Goal: Information Seeking & Learning: Find specific page/section

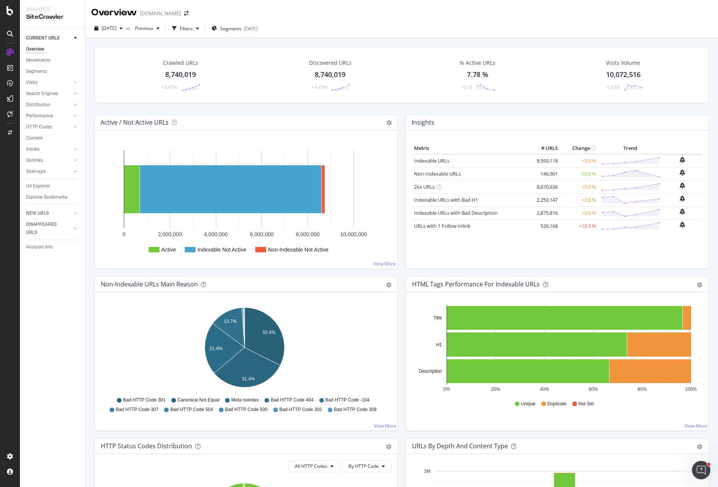
drag, startPoint x: 347, startPoint y: 19, endPoint x: 332, endPoint y: 25, distance: 16.6
click at [347, 19] on div "[DATE] vs Previous Filters Segments [DATE]" at bounding box center [401, 28] width 633 height 19
click at [385, 27] on div "[DATE] vs Previous Filters Segments [DATE]" at bounding box center [401, 29] width 633 height 15
click at [43, 186] on div "Url Explorer" at bounding box center [38, 186] width 24 height 8
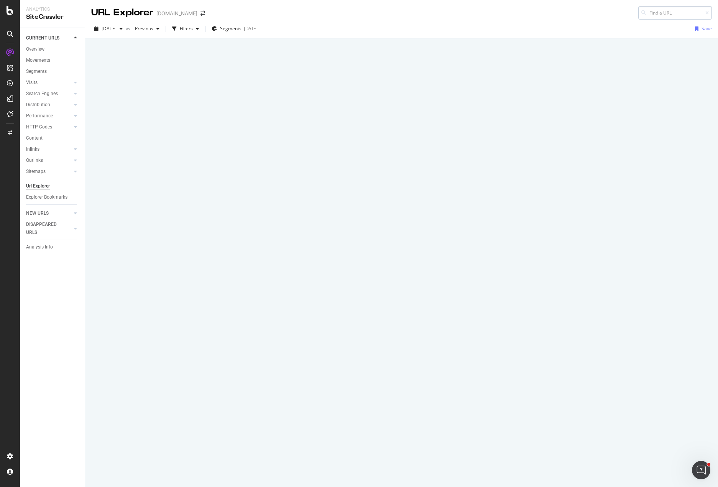
click at [650, 10] on input at bounding box center [676, 12] width 74 height 13
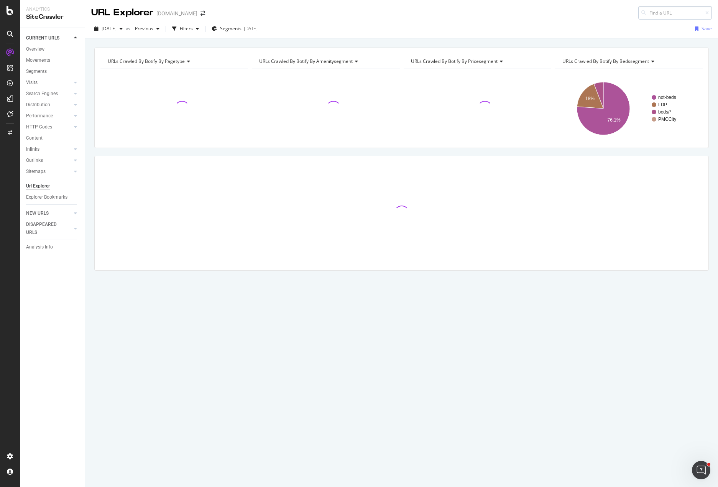
click at [672, 13] on input at bounding box center [676, 12] width 74 height 13
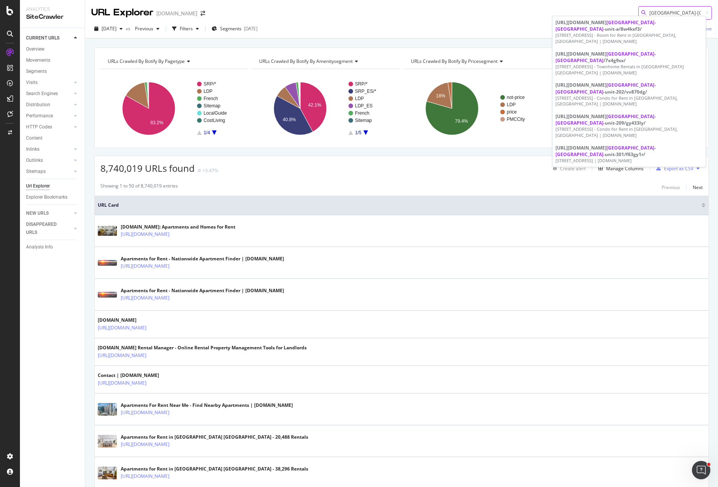
click at [672, 12] on input "[GEOGRAPHIC_DATA]-[GEOGRAPHIC_DATA]" at bounding box center [676, 12] width 74 height 13
click at [676, 11] on input "/[GEOGRAPHIC_DATA]-[GEOGRAPHIC_DATA]/" at bounding box center [676, 12] width 74 height 13
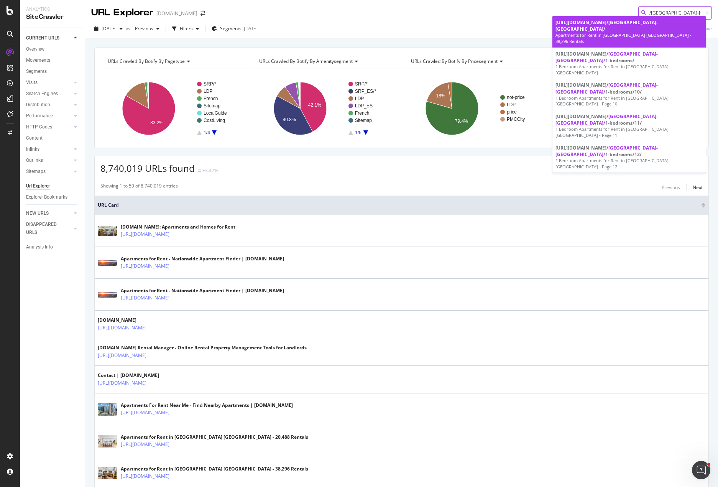
type input "/[GEOGRAPHIC_DATA]-[GEOGRAPHIC_DATA]/"
click at [642, 23] on span "/[GEOGRAPHIC_DATA]-[GEOGRAPHIC_DATA]/" at bounding box center [607, 25] width 102 height 13
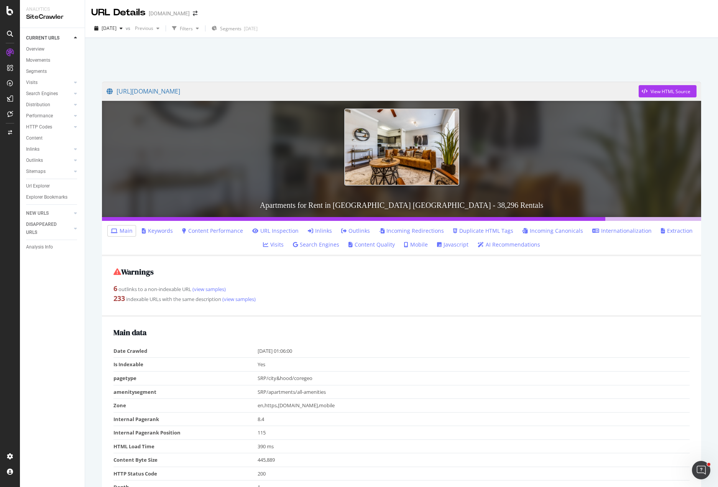
click at [434, 53] on div at bounding box center [401, 57] width 615 height 33
click at [90, 290] on div "[URL][DOMAIN_NAME] View HTML Source Apartments for Rent in [GEOGRAPHIC_DATA] [G…" at bounding box center [401, 281] width 633 height 487
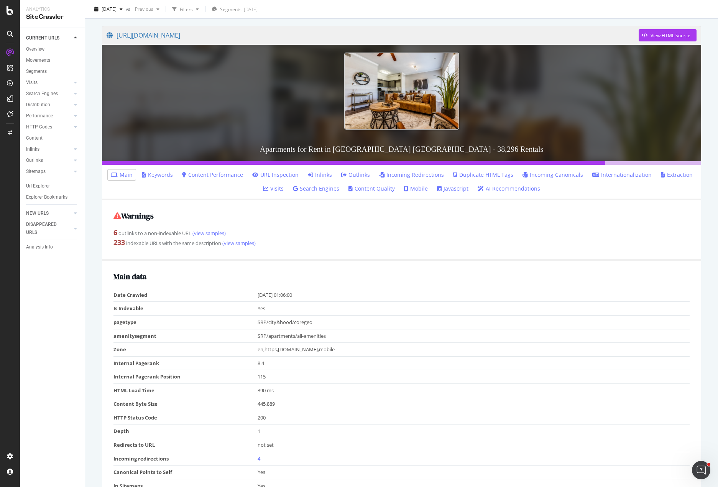
scroll to position [38, 0]
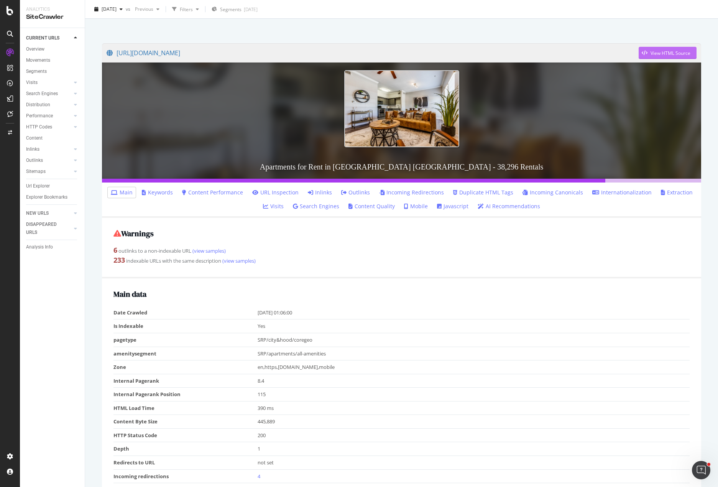
click at [655, 52] on div "View HTML Source" at bounding box center [671, 53] width 40 height 7
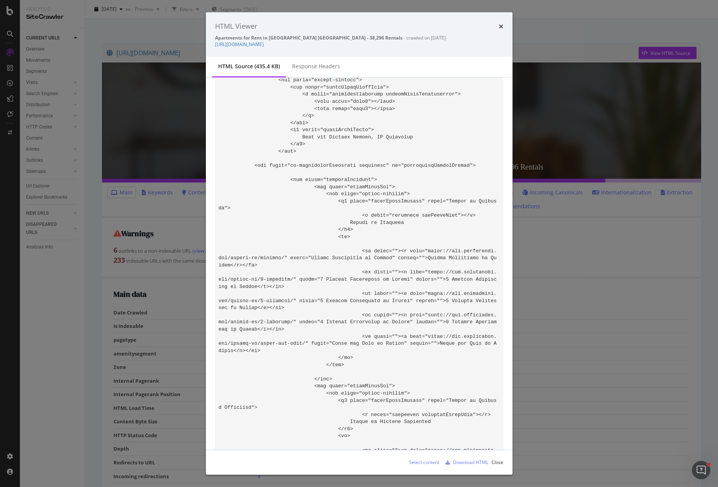
scroll to position [48151, 0]
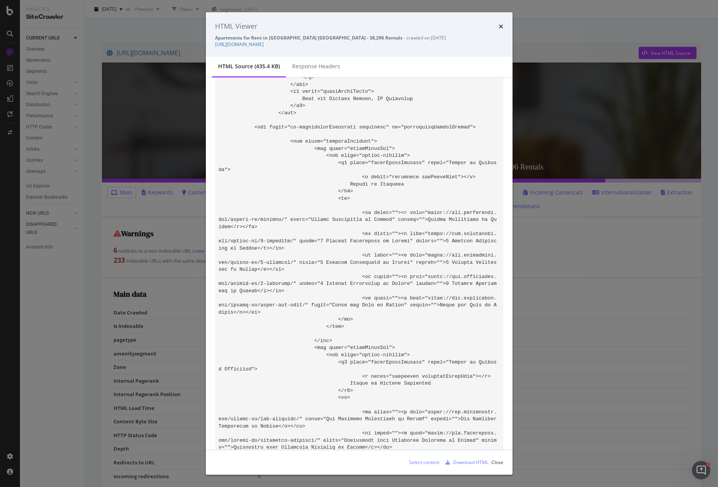
drag, startPoint x: 312, startPoint y: 255, endPoint x: 273, endPoint y: 378, distance: 129.3
copy code "Renting an apartment in [GEOGRAPHIC_DATA], [GEOGRAPHIC_DATA], depends on what y…"
drag, startPoint x: 313, startPoint y: 255, endPoint x: 274, endPoint y: 377, distance: 127.5
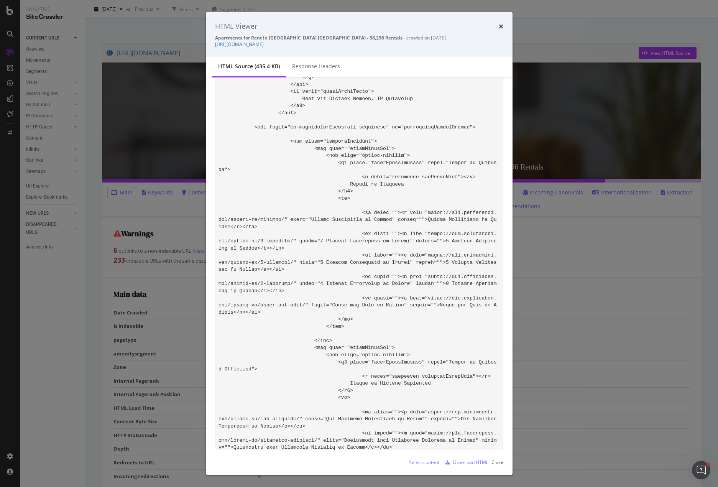
copy code "Renting an apartment in [GEOGRAPHIC_DATA], [GEOGRAPHIC_DATA], depends on what y…"
click at [502, 25] on icon "times" at bounding box center [501, 26] width 5 height 6
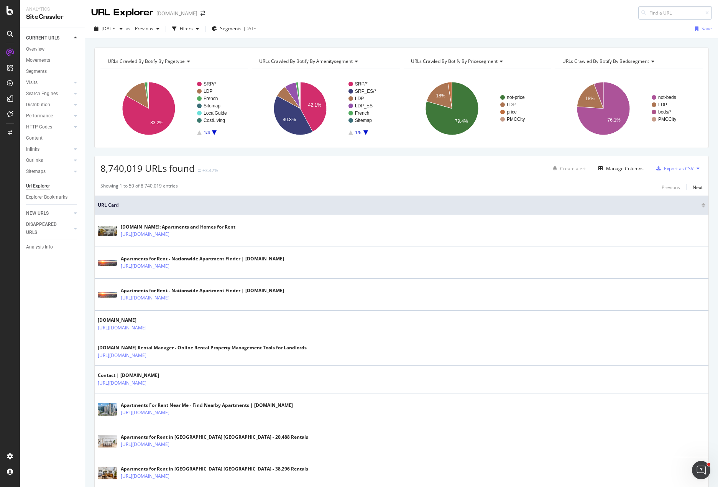
click at [658, 11] on input at bounding box center [676, 12] width 74 height 13
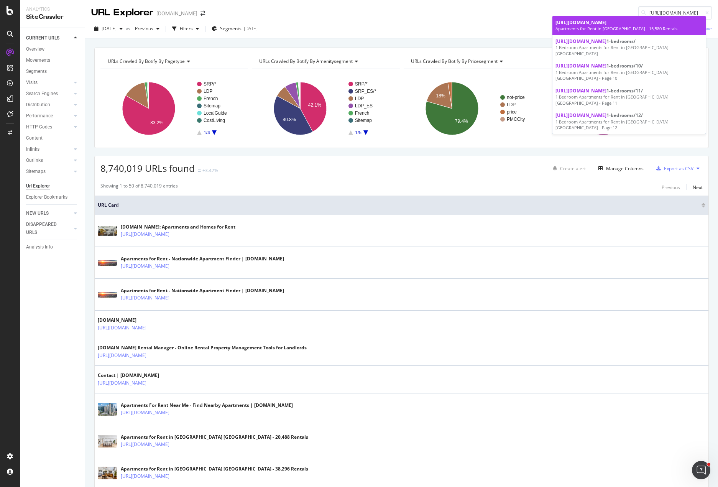
type input "[URL][DOMAIN_NAME]"
click at [621, 26] on div "Apartments for Rent in [GEOGRAPHIC_DATA] - 15,580 Rentals" at bounding box center [629, 29] width 147 height 6
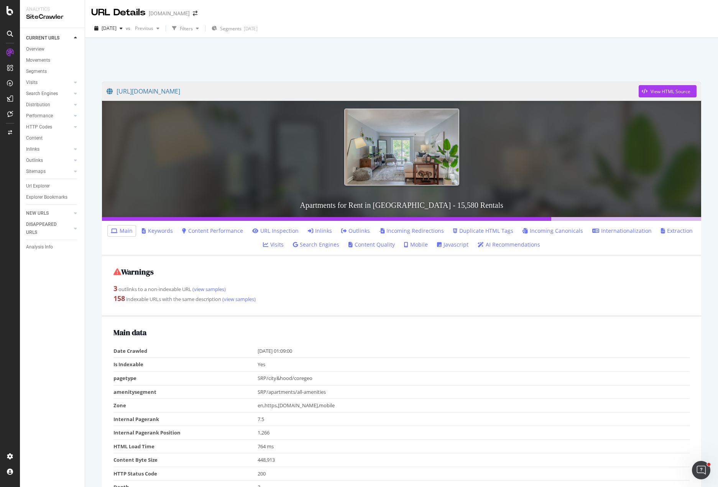
click at [166, 59] on div at bounding box center [401, 57] width 615 height 33
click at [662, 89] on div "View HTML Source" at bounding box center [671, 91] width 40 height 7
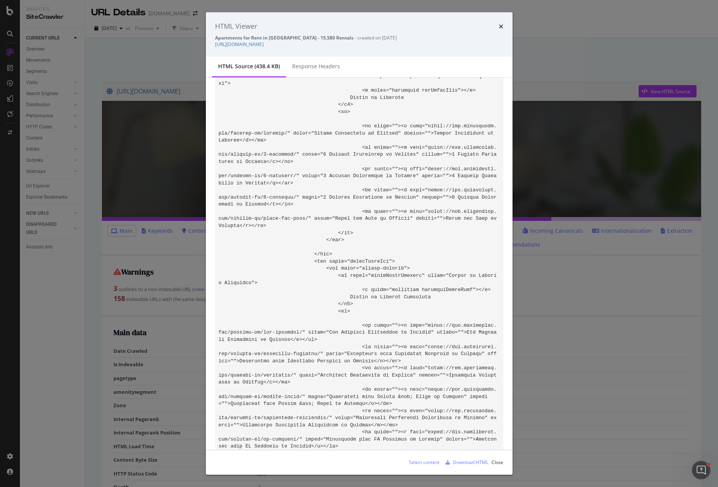
scroll to position [48330, 0]
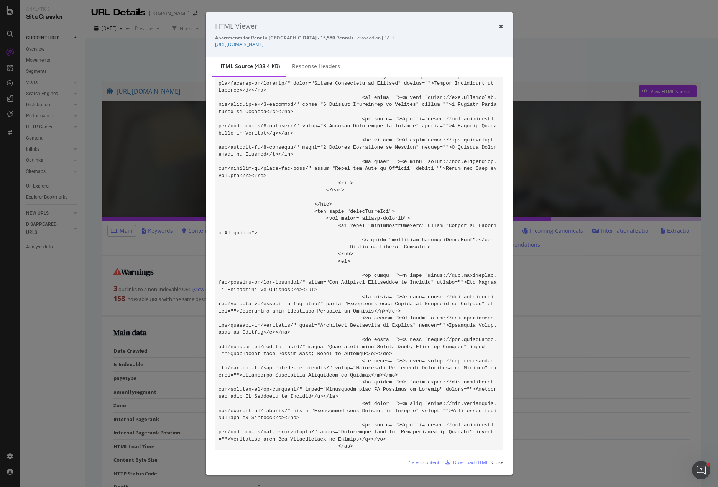
drag, startPoint x: 311, startPoint y: 138, endPoint x: 347, endPoint y: 341, distance: 205.7
copy code "Loremipsu dol si ametconse ad Elitsed, DO? Eiusm te inc Utla et Dolo, Magnaal e…"
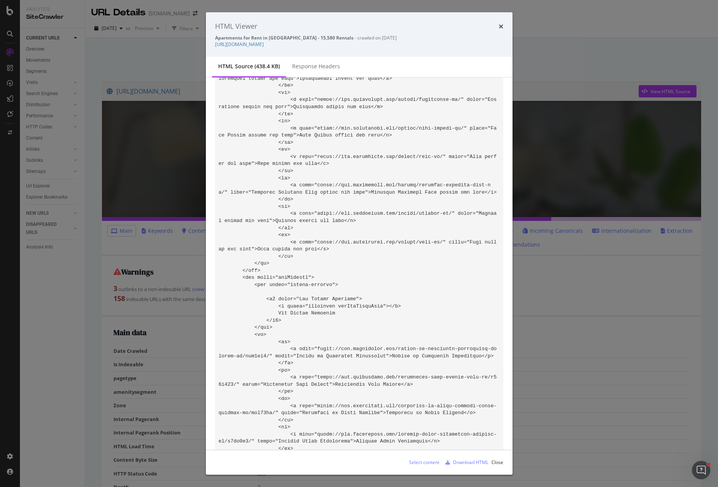
click at [607, 42] on div "HTML Viewer Apartments for Rent in [GEOGRAPHIC_DATA] - 15,580 Rentals - crawled…" at bounding box center [359, 243] width 718 height 487
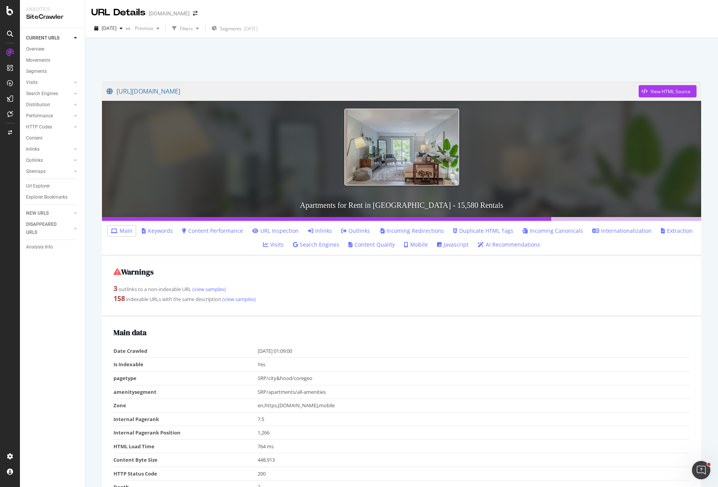
click at [532, 45] on div at bounding box center [401, 57] width 615 height 33
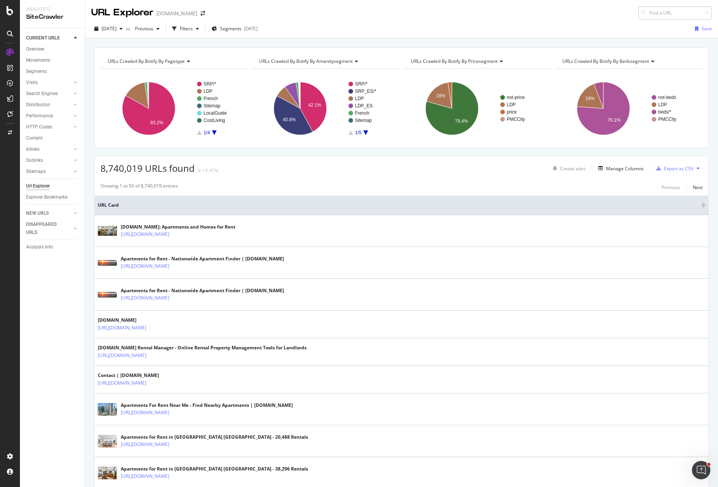
click at [657, 13] on input at bounding box center [676, 12] width 74 height 13
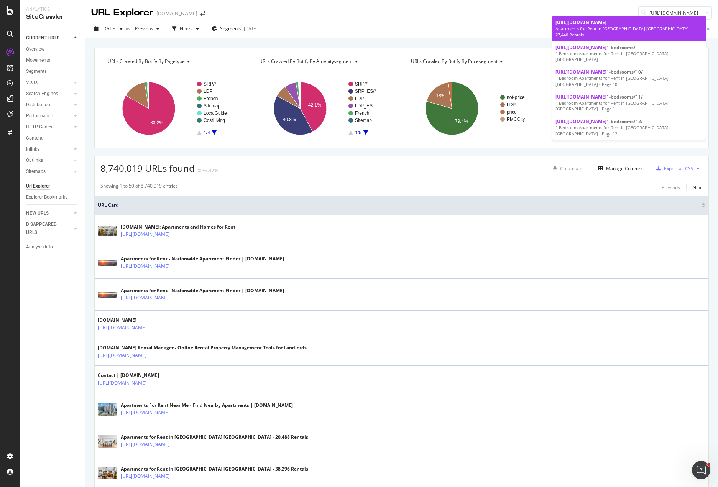
type input "[URL][DOMAIN_NAME]"
click at [649, 26] on div "Apartments for Rent in [GEOGRAPHIC_DATA] [GEOGRAPHIC_DATA] - 27,440 Rentals" at bounding box center [629, 32] width 147 height 12
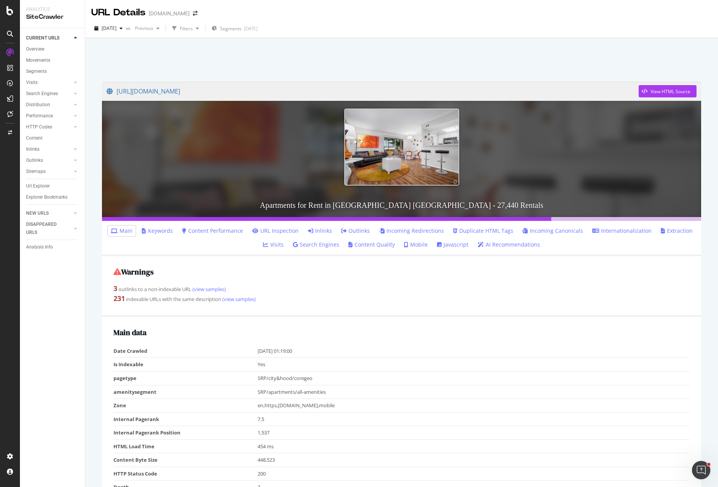
click at [424, 59] on div at bounding box center [401, 57] width 615 height 33
click at [426, 65] on div at bounding box center [401, 57] width 615 height 33
click at [652, 92] on div "View HTML Source" at bounding box center [671, 91] width 40 height 7
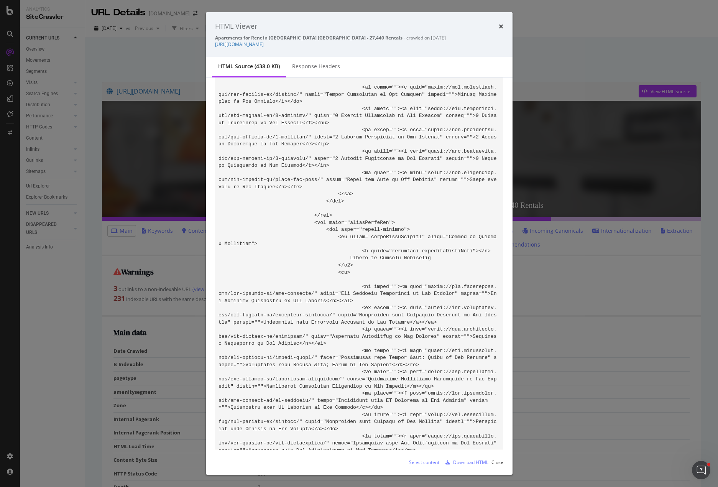
scroll to position [48938, 0]
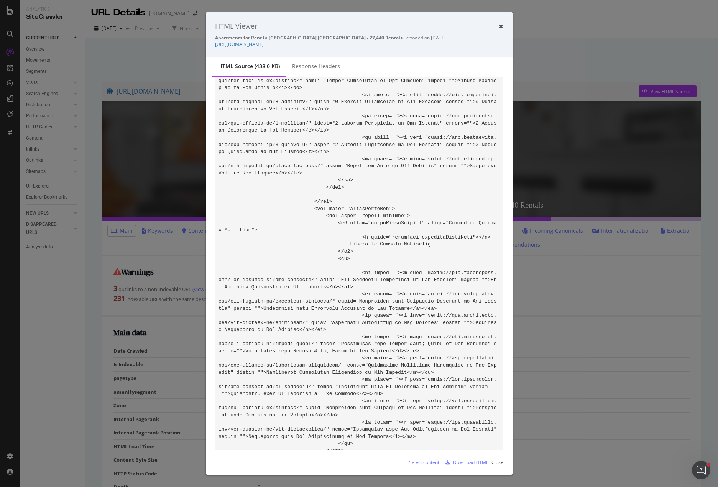
drag, startPoint x: 312, startPoint y: 100, endPoint x: 291, endPoint y: 201, distance: 103.1
copy code "Loremip do sitametco ad Eli Seddoei, TE incid utl etdolo ma aliquaenimad minimv…"
click at [502, 25] on icon "times" at bounding box center [501, 26] width 5 height 6
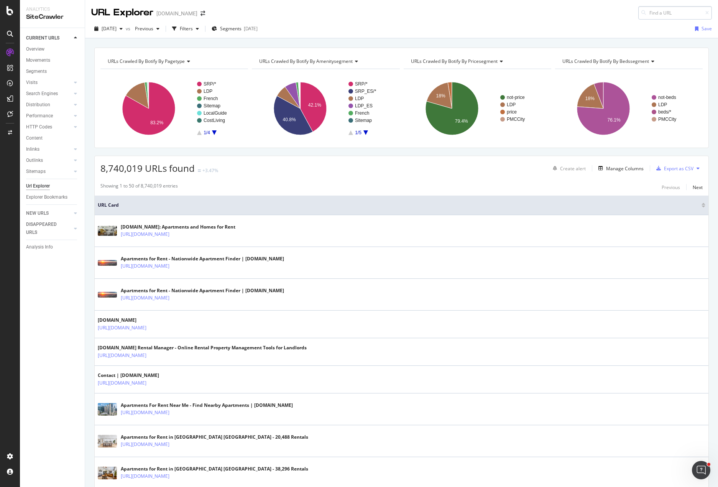
click at [671, 11] on input at bounding box center [676, 12] width 74 height 13
type input "[URL][DOMAIN_NAME]"
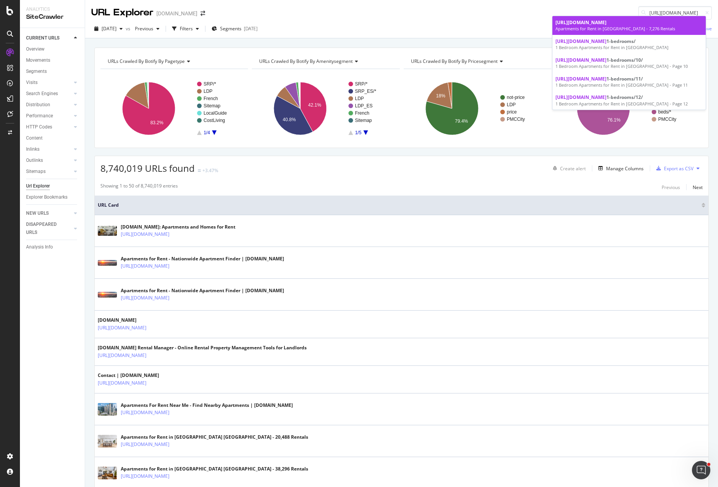
scroll to position [0, 0]
click at [660, 30] on div "Apartments for Rent in [GEOGRAPHIC_DATA] - 7,276 Rentals" at bounding box center [629, 29] width 147 height 6
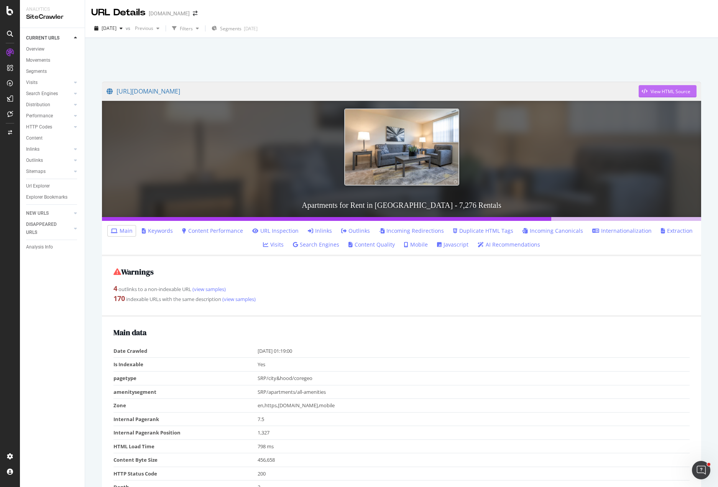
click at [656, 89] on div "View HTML Source" at bounding box center [671, 91] width 40 height 7
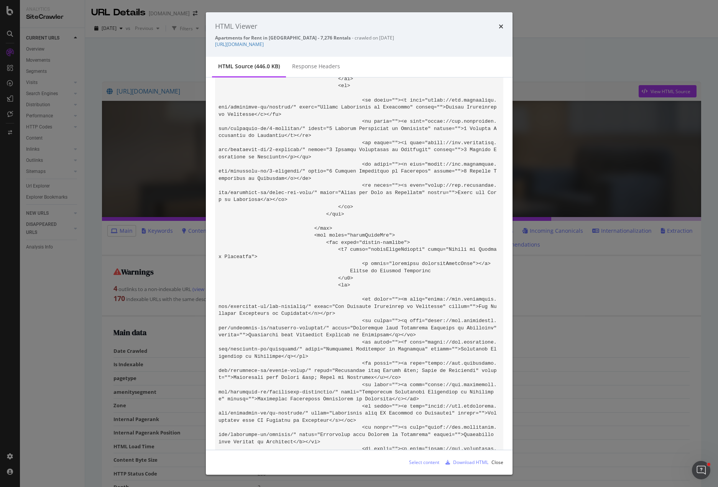
scroll to position [48807, 0]
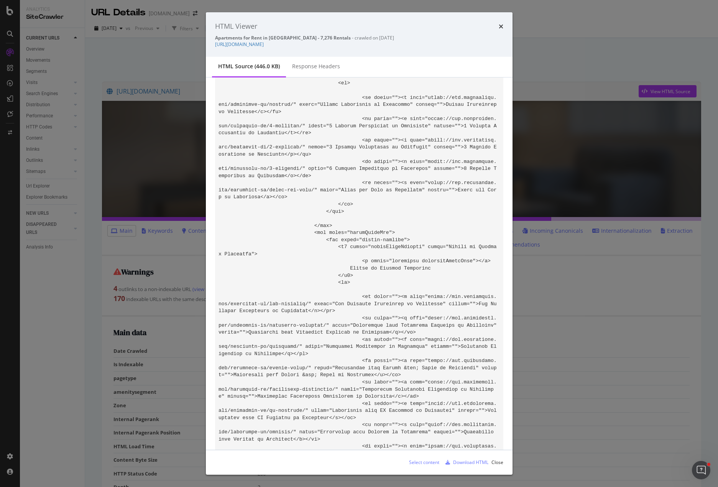
drag, startPoint x: 312, startPoint y: 139, endPoint x: 307, endPoint y: 392, distance: 252.8
copy code "Loremipsu dol si Ametconse ad Elitseddo, EI? Tempo inc utl etdolore magna, aliq…"
click at [503, 26] on icon "times" at bounding box center [501, 26] width 5 height 6
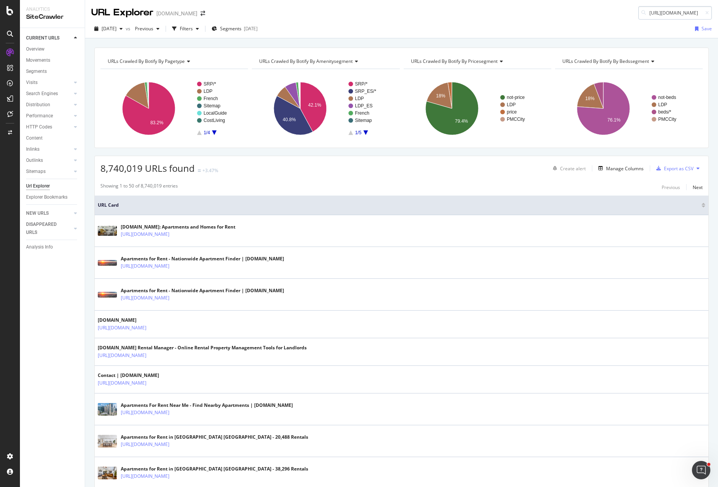
scroll to position [0, 39]
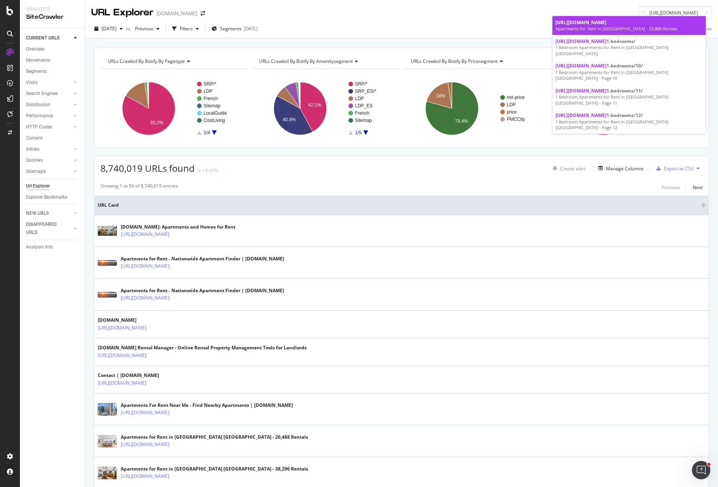
type input "[URL][DOMAIN_NAME]"
click at [607, 25] on span "[URL][DOMAIN_NAME]" at bounding box center [581, 22] width 51 height 7
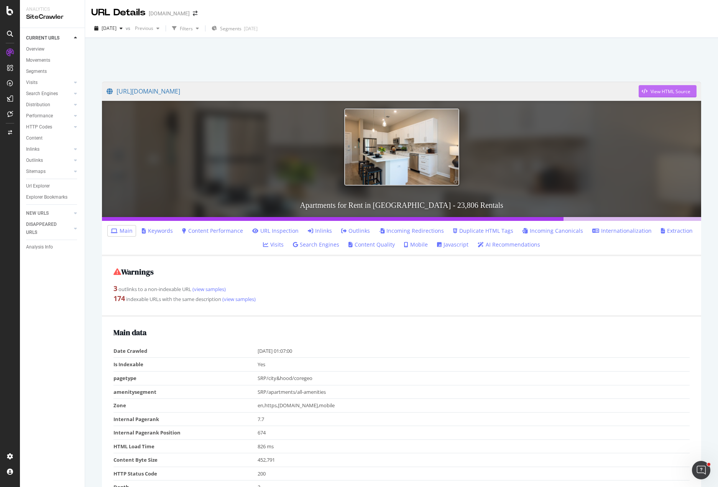
click at [665, 94] on div "View HTML Source" at bounding box center [671, 91] width 40 height 7
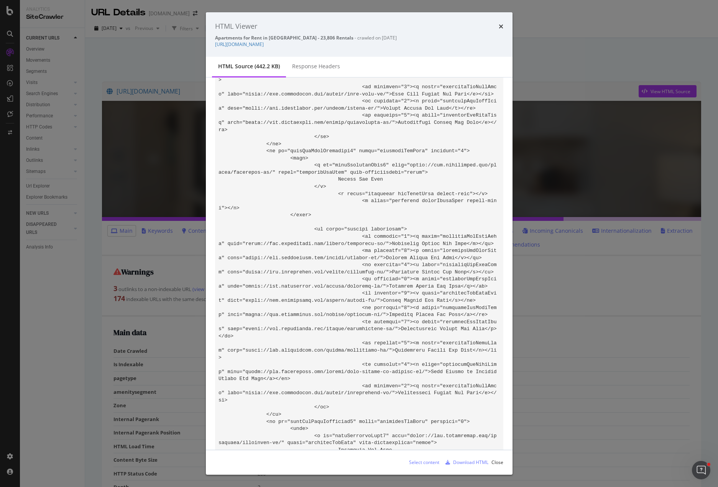
scroll to position [2071, 0]
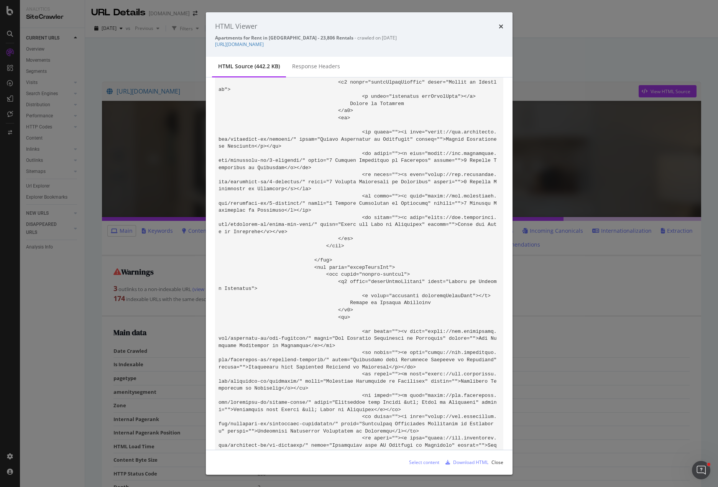
scroll to position [48662, 0]
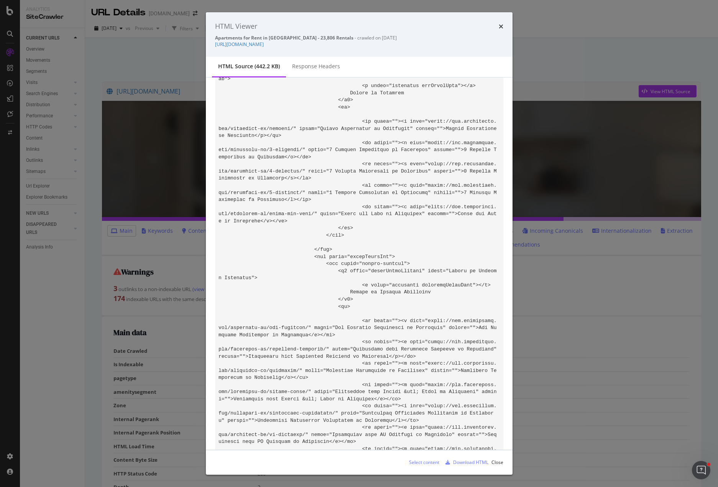
drag, startPoint x: 319, startPoint y: 176, endPoint x: 324, endPoint y: 329, distance: 153.1
copy code "Charlotte Rental Market Overview</b></p><p>[GEOGRAPHIC_DATA], [GEOGRAPHIC_DATA]…"
click at [604, 31] on div "HTML Viewer Apartments for Rent in [GEOGRAPHIC_DATA] - 23,806 Rentals - crawled…" at bounding box center [359, 243] width 718 height 487
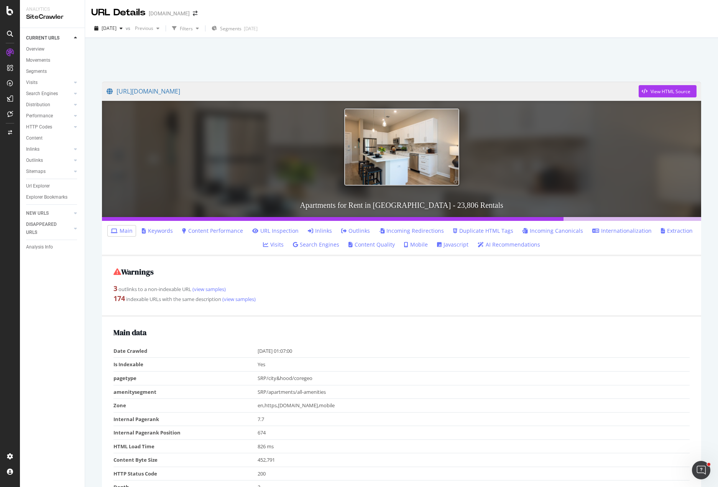
click at [229, 46] on div at bounding box center [401, 57] width 615 height 33
click at [594, 31] on div "[DATE] vs Previous Filters Segments [DATE]" at bounding box center [401, 29] width 633 height 15
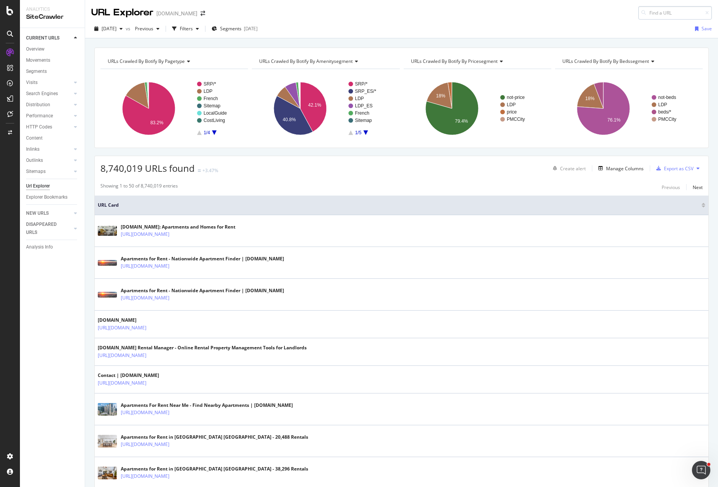
click at [662, 8] on input at bounding box center [676, 12] width 74 height 13
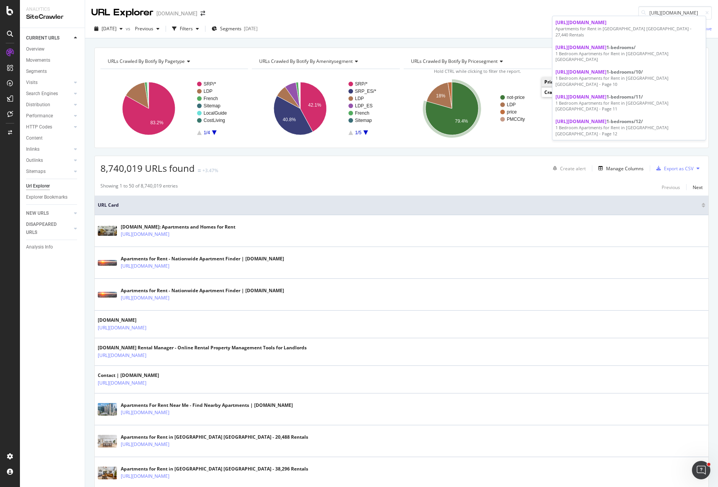
type input "[URL][DOMAIN_NAME]"
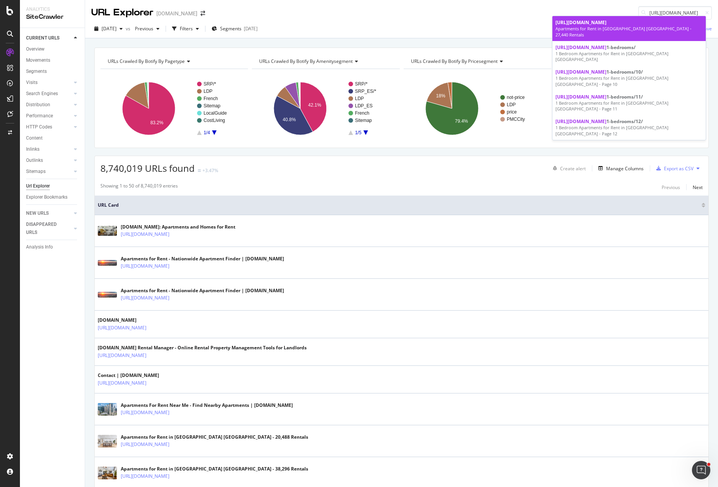
click at [615, 27] on div "Apartments for Rent in [GEOGRAPHIC_DATA] [GEOGRAPHIC_DATA] - 27,440 Rentals" at bounding box center [629, 32] width 147 height 12
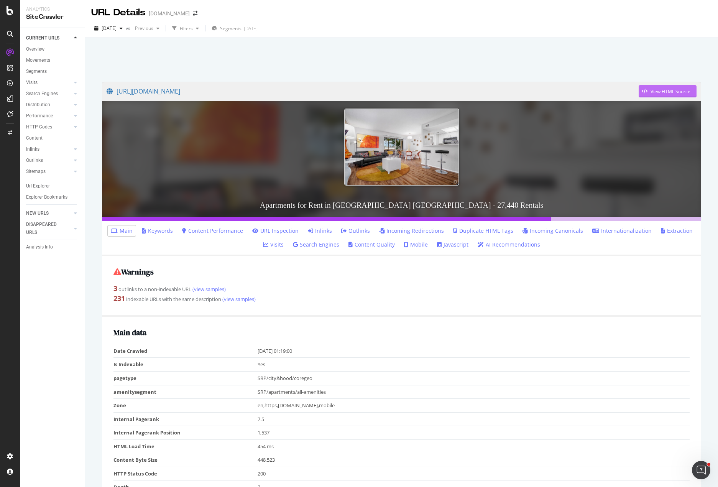
click at [671, 92] on div "View HTML Source" at bounding box center [671, 91] width 40 height 7
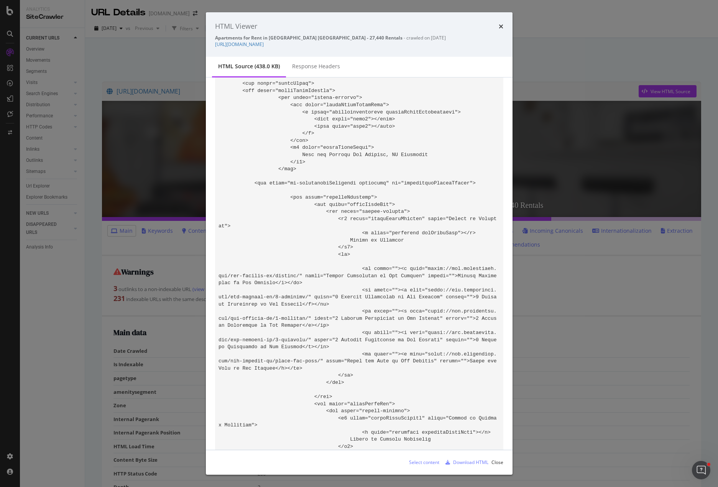
scroll to position [48785, 0]
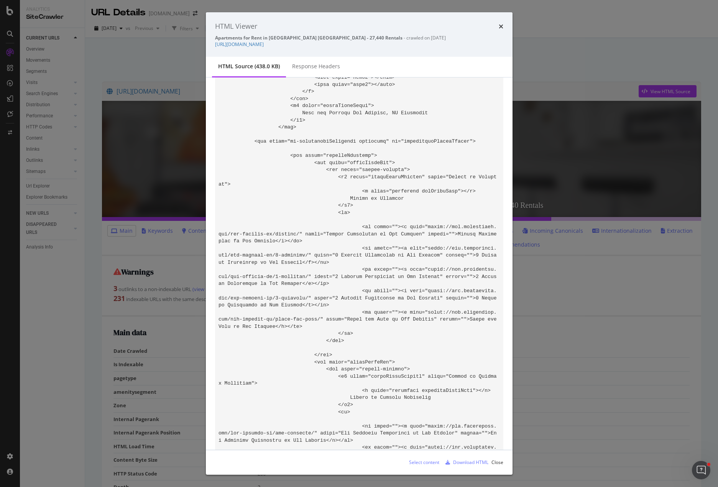
drag, startPoint x: 312, startPoint y: 254, endPoint x: 290, endPoint y: 352, distance: 101.0
copy code "Loremip do sitametco ad Eli Seddoei, TE incid utl etdolo ma aliquaenimad minimv…"
click at [578, 49] on div "HTML Viewer Apartments for Rent in [GEOGRAPHIC_DATA] [GEOGRAPHIC_DATA] - 27,440…" at bounding box center [359, 243] width 718 height 487
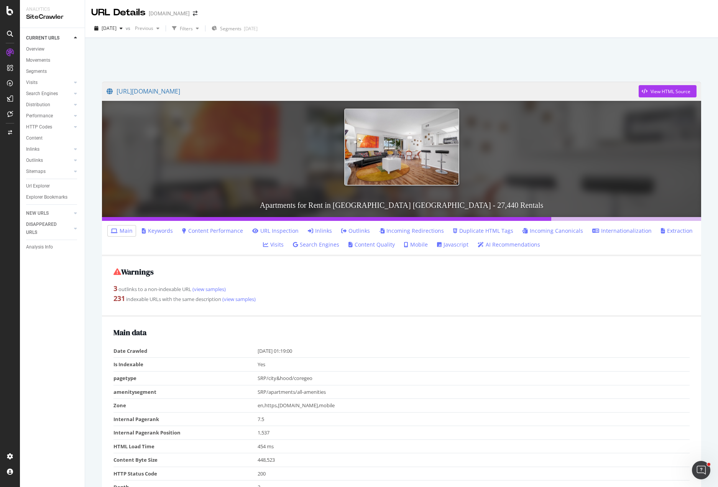
click at [446, 53] on div at bounding box center [401, 57] width 615 height 33
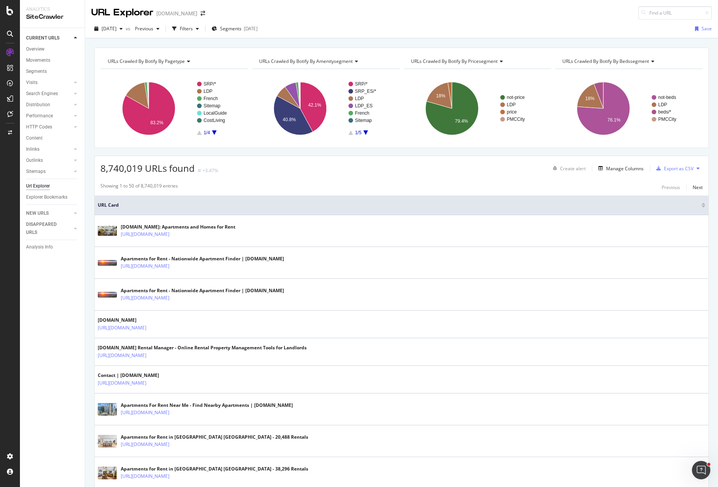
click at [313, 44] on div "URLs Crawled By Botify By pagetype Chart (by Value) Table Expand Export as CSV …" at bounding box center [401, 47] width 633 height 18
click at [68, 297] on div "CURRENT URLS Overview Movements Segments Visits Analysis Orphan URLs Search Eng…" at bounding box center [52, 257] width 65 height 459
click at [329, 170] on div "8,740,019 URLs found +3.47% Create alert Manage Columns Export as CSV" at bounding box center [402, 165] width 614 height 19
click at [44, 318] on div "CURRENT URLS Overview Movements Segments Visits Analysis Orphan URLs Search Eng…" at bounding box center [52, 257] width 65 height 459
click at [339, 11] on div "URL Explorer [DOMAIN_NAME]" at bounding box center [401, 10] width 633 height 20
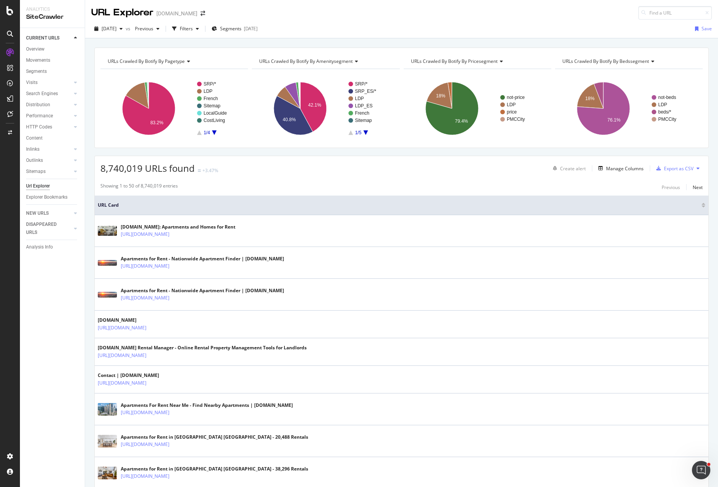
click at [349, 20] on div "[DATE] vs Previous Filters Segments [DATE] Save" at bounding box center [401, 29] width 633 height 19
